Goal: Information Seeking & Learning: Learn about a topic

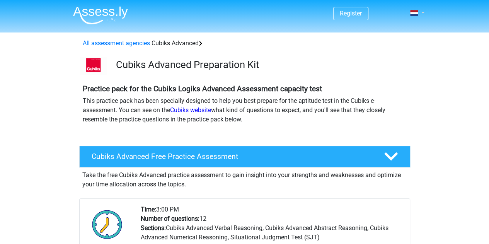
click at [420, 13] on link at bounding box center [414, 12] width 15 height 9
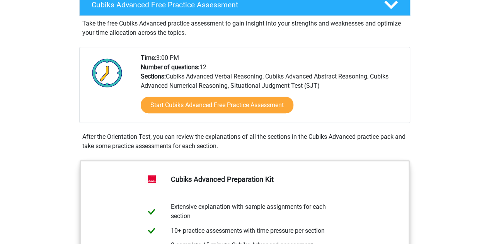
scroll to position [165, 0]
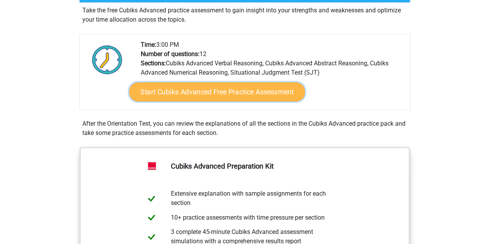
click at [253, 93] on font "Start Cubiks Advanced Free Practice Assessment" at bounding box center [216, 92] width 153 height 8
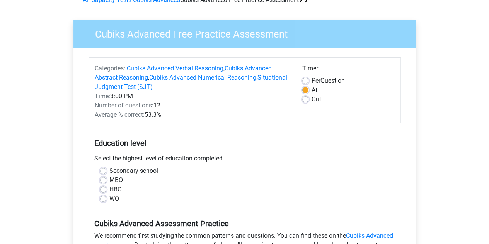
scroll to position [44, 0]
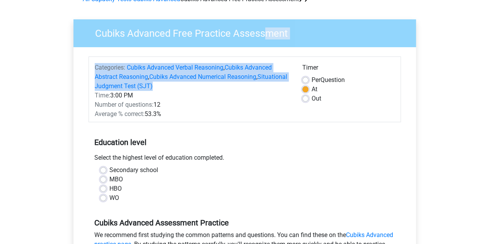
drag, startPoint x: 265, startPoint y: 28, endPoint x: 276, endPoint y: 88, distance: 60.5
click at [276, 88] on div "Cubiks Advanced Free Practice Assessment Categories: Cubiks Advanced Verbal Rea…" at bounding box center [244, 187] width 342 height 337
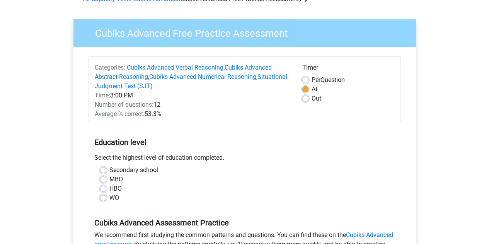
click at [280, 99] on div "Time: 3:00 PM" at bounding box center [192, 95] width 207 height 9
click at [315, 80] on font "Per" at bounding box center [315, 79] width 9 height 7
click at [308, 80] on input "Per Question" at bounding box center [305, 79] width 6 height 8
radio input "true"
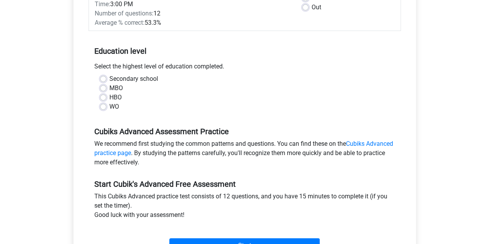
scroll to position [162, 0]
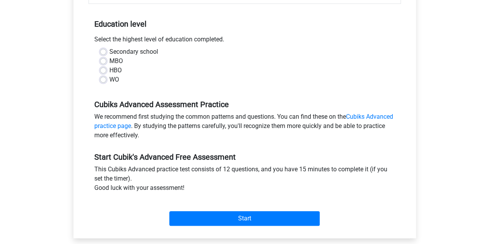
click at [109, 82] on label "WO" at bounding box center [114, 79] width 10 height 9
click at [106, 82] on input "WO" at bounding box center [103, 79] width 6 height 8
radio input "true"
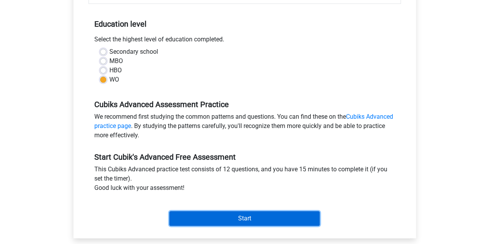
click at [244, 219] on input "Start" at bounding box center [244, 218] width 150 height 15
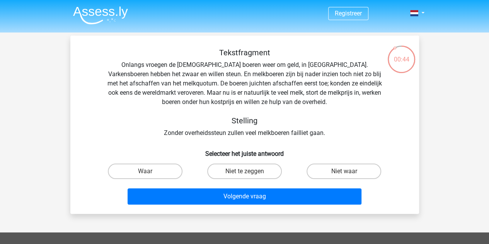
click at [414, 87] on div "Tekstfragment Onlangs vroegen de Europese boeren weer om geld, in Brussel. Vark…" at bounding box center [244, 128] width 342 height 160
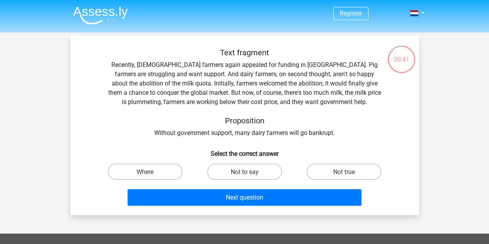
click at [292, 72] on font "Recently, European farmers again appealed for funding in Brussels. Pig farmers …" at bounding box center [244, 83] width 273 height 44
click at [330, 172] on label "Not true" at bounding box center [343, 171] width 75 height 16
click at [344, 172] on input "Not true" at bounding box center [346, 173] width 5 height 5
radio input "true"
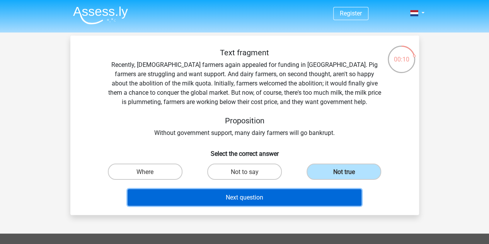
click at [265, 200] on button "Next question" at bounding box center [244, 197] width 234 height 17
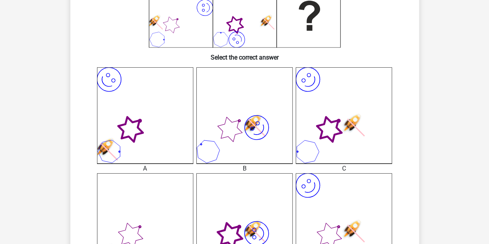
scroll to position [191, 0]
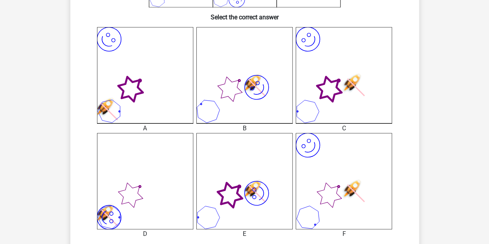
click at [148, 168] on icon "image/svg+xml" at bounding box center [145, 181] width 96 height 96
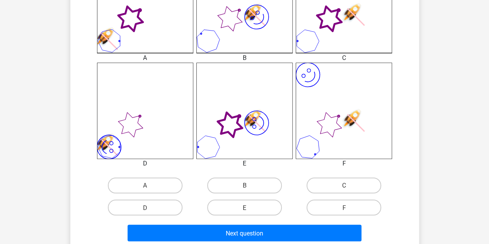
scroll to position [265, 0]
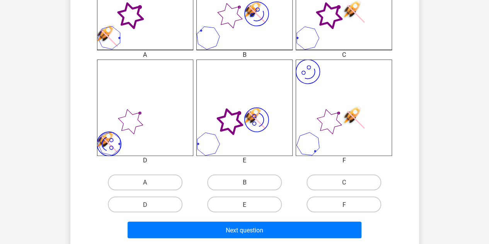
click at [148, 140] on icon "image/svg+xml" at bounding box center [145, 107] width 96 height 96
click at [147, 210] on label "D" at bounding box center [145, 204] width 75 height 16
click at [147, 209] on input "D" at bounding box center [147, 206] width 5 height 5
radio input "true"
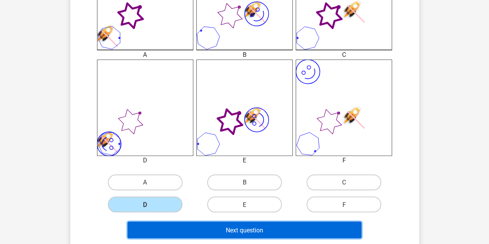
click at [203, 228] on button "Next question" at bounding box center [244, 229] width 234 height 17
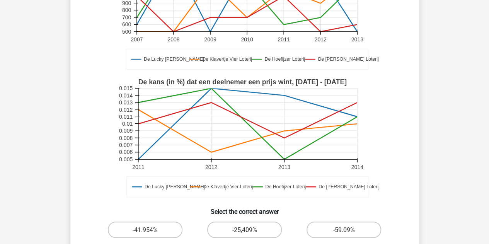
scroll to position [253, 0]
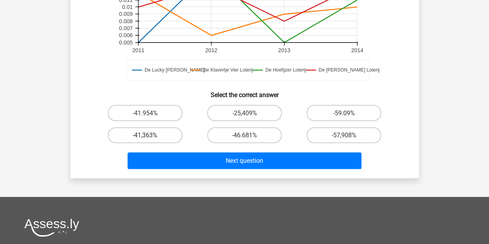
click at [171, 136] on label "-41,363%" at bounding box center [145, 135] width 75 height 16
click at [150, 136] on input "-41,363%" at bounding box center [147, 137] width 5 height 5
radio input "true"
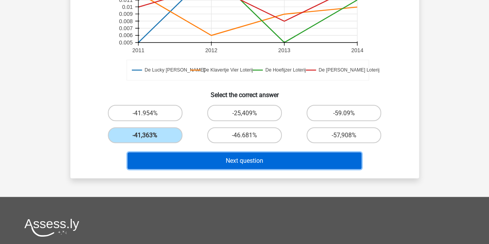
click at [206, 156] on button "Next question" at bounding box center [244, 160] width 234 height 17
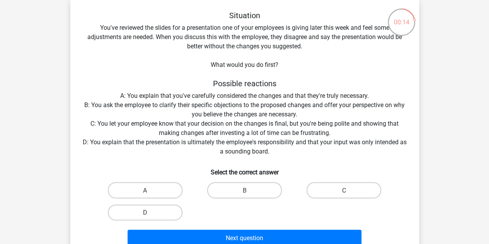
scroll to position [37, 0]
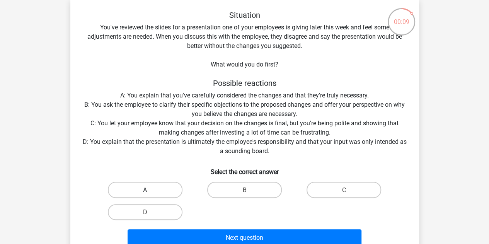
click at [171, 187] on label "A" at bounding box center [145, 190] width 75 height 16
click at [150, 189] on input "A" at bounding box center [147, 191] width 5 height 5
radio input "true"
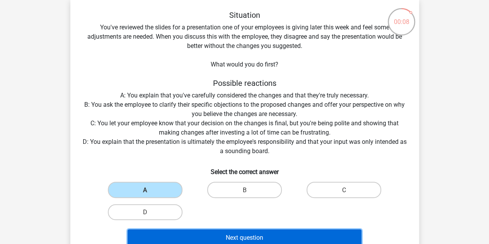
click at [253, 236] on font "Next question" at bounding box center [244, 237] width 37 height 7
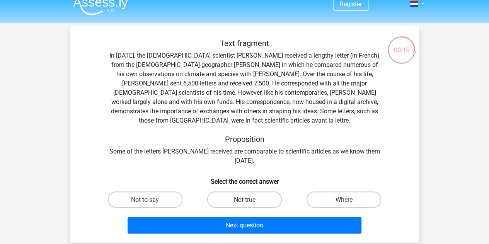
scroll to position [12, 0]
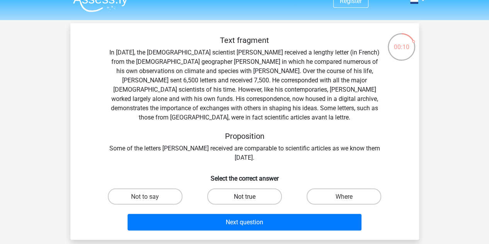
click at [253, 193] on font "Not true" at bounding box center [244, 196] width 22 height 7
click at [249, 196] on input "Not true" at bounding box center [246, 198] width 5 height 5
radio input "true"
click at [358, 188] on label "Where" at bounding box center [343, 196] width 75 height 16
click at [349, 196] on input "Where" at bounding box center [346, 198] width 5 height 5
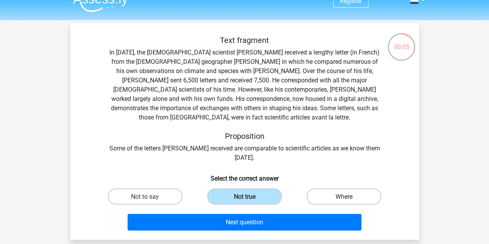
radio input "true"
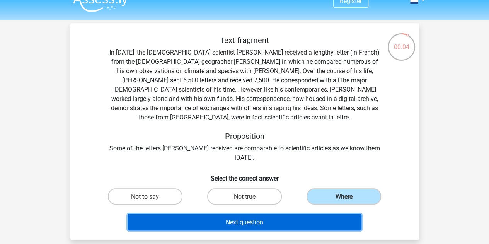
click at [299, 214] on button "Next question" at bounding box center [244, 222] width 234 height 17
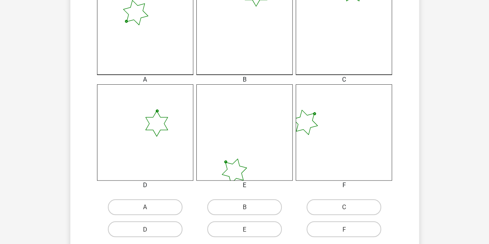
scroll to position [238, 0]
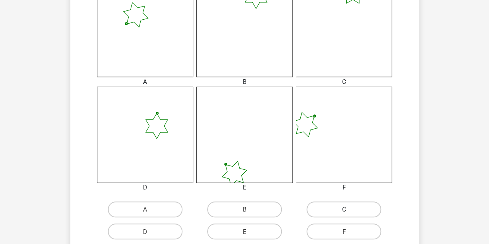
click at [333, 212] on label "C" at bounding box center [343, 209] width 75 height 16
click at [344, 212] on input "C" at bounding box center [346, 211] width 5 height 5
radio input "true"
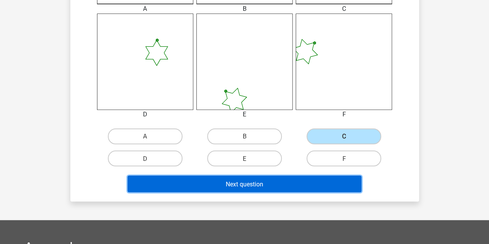
click at [307, 183] on button "Next question" at bounding box center [244, 183] width 234 height 17
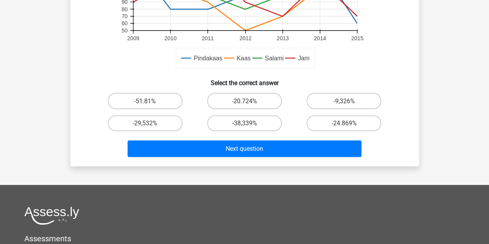
scroll to position [271, 0]
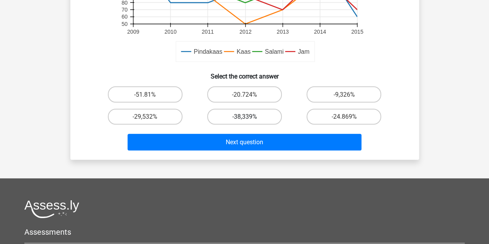
click at [263, 116] on label "-38,339%" at bounding box center [244, 117] width 75 height 16
click at [249, 116] on input "-38,339%" at bounding box center [246, 118] width 5 height 5
radio input "true"
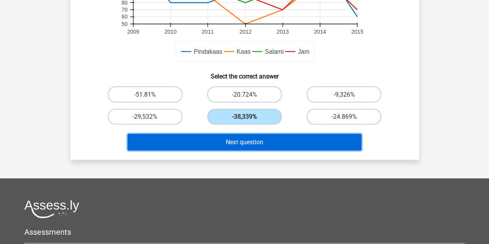
click at [269, 140] on button "Next question" at bounding box center [244, 142] width 234 height 17
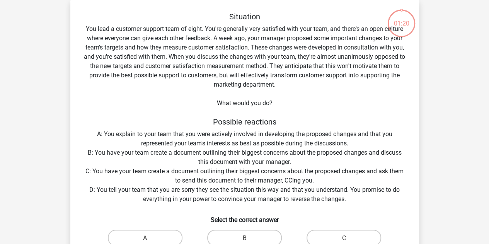
scroll to position [36, 0]
click at [233, 240] on label "B" at bounding box center [244, 238] width 75 height 16
click at [244, 240] on input "B" at bounding box center [246, 240] width 5 height 5
radio input "true"
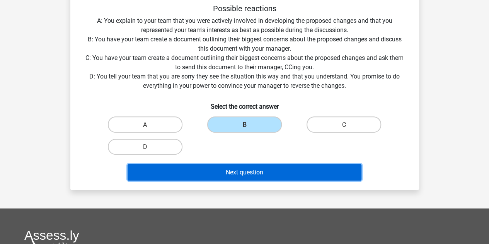
click at [229, 169] on font "Next question" at bounding box center [244, 171] width 37 height 7
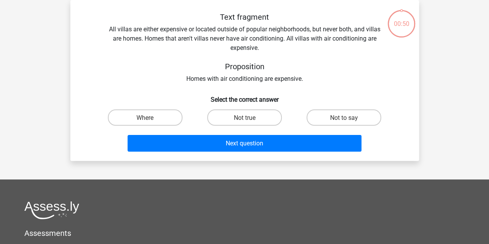
scroll to position [36, 0]
click at [355, 122] on label "Not to say" at bounding box center [343, 117] width 75 height 16
click at [349, 122] on input "Not to say" at bounding box center [346, 119] width 5 height 5
radio input "true"
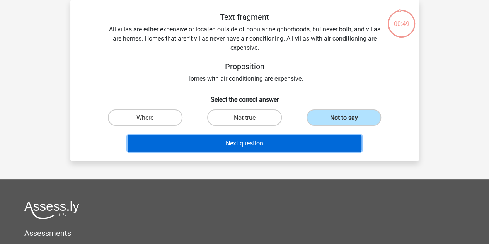
click at [320, 148] on button "Next question" at bounding box center [244, 143] width 234 height 17
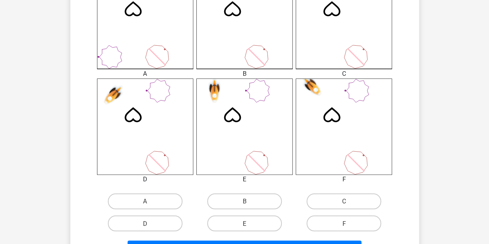
scroll to position [249, 0]
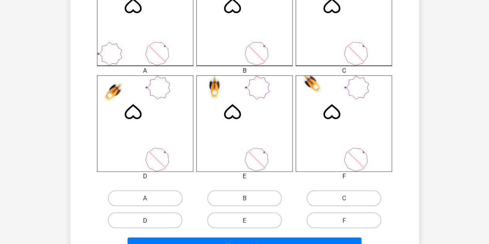
click at [149, 214] on label "D" at bounding box center [145, 220] width 75 height 16
click at [149, 220] on input "D" at bounding box center [147, 222] width 5 height 5
radio input "true"
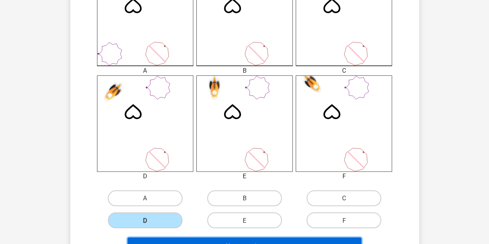
click at [182, 239] on button "Next question" at bounding box center [244, 245] width 234 height 17
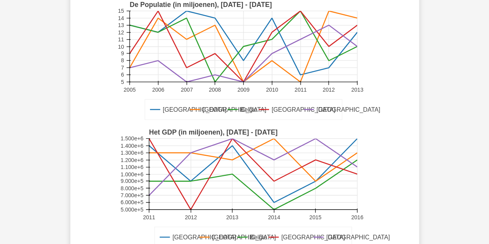
scroll to position [0, 0]
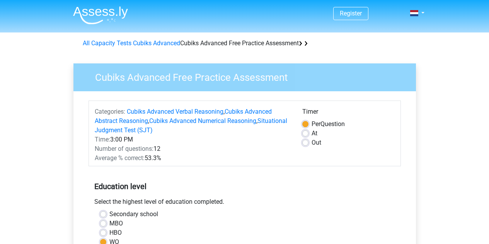
scroll to position [162, 0]
